Goal: Information Seeking & Learning: Understand process/instructions

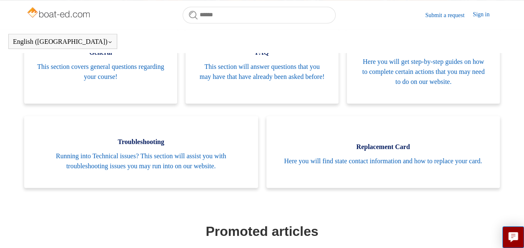
scroll to position [201, 0]
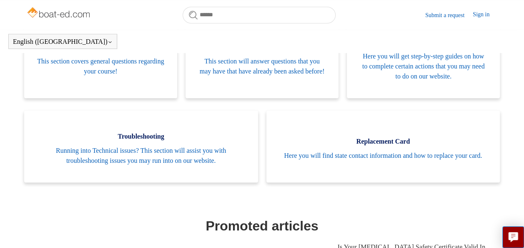
click at [466, 187] on ul "General This section covers general questions regarding your course! FAQ This s…" at bounding box center [262, 105] width 484 height 178
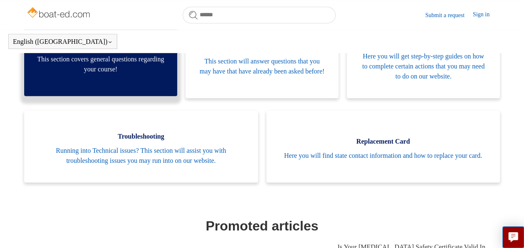
click at [88, 67] on span "This section covers general questions regarding your course!" at bounding box center [101, 64] width 128 height 20
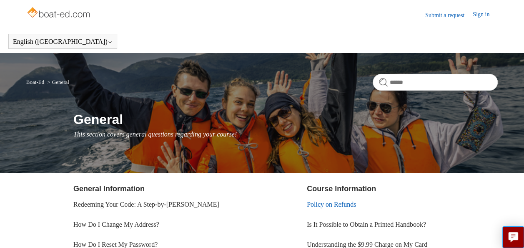
click at [330, 206] on link "Policy on Refunds" at bounding box center [331, 204] width 49 height 7
